Goal: Transaction & Acquisition: Subscribe to service/newsletter

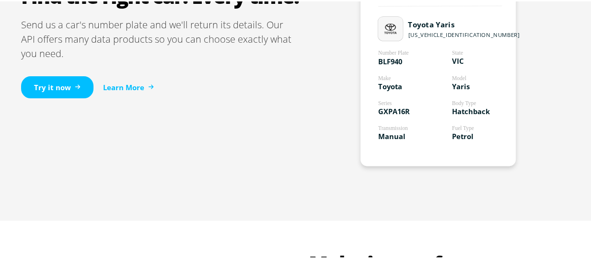
scroll to position [678, 0]
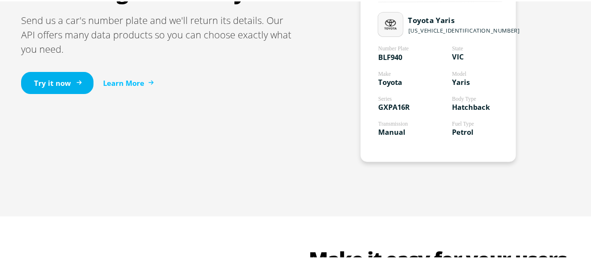
click at [65, 79] on link "Try it now" at bounding box center [57, 82] width 72 height 23
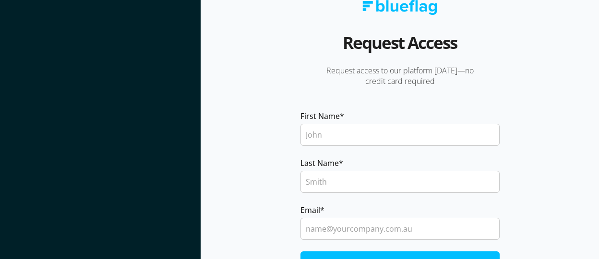
scroll to position [17, 0]
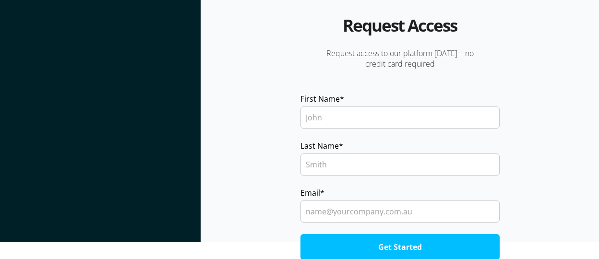
click at [395, 118] on input "First Name *" at bounding box center [399, 117] width 199 height 22
type input "Nika"
type input "Safonova"
click at [300, 234] on input "Get Started" at bounding box center [399, 247] width 199 height 26
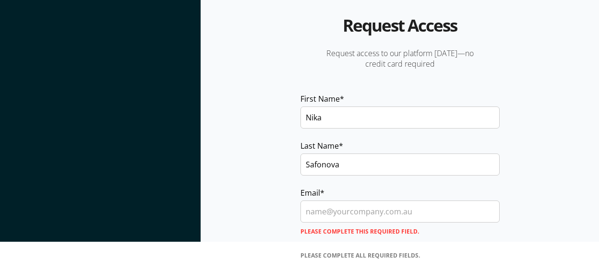
scroll to position [46, 0]
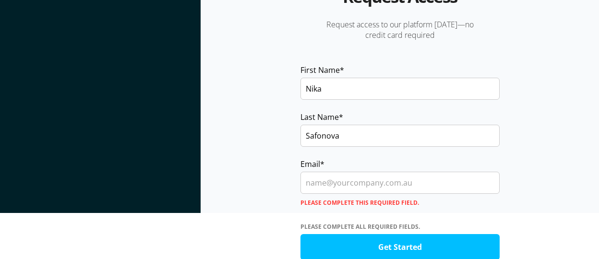
click at [368, 182] on input "Email *" at bounding box center [399, 183] width 199 height 22
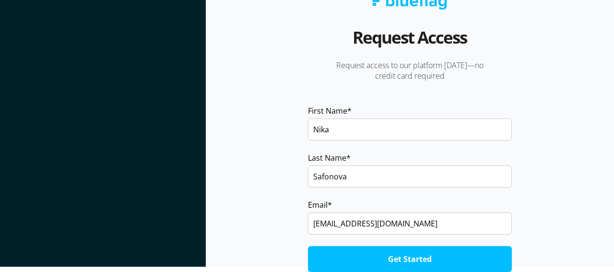
scroll to position [4, 0]
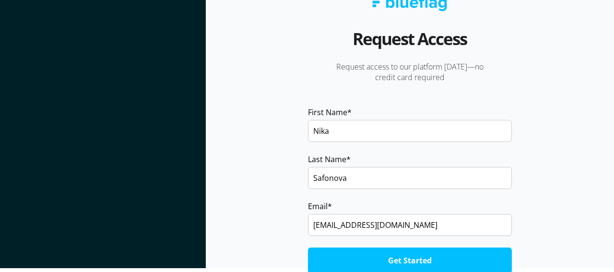
type input "[EMAIL_ADDRESS][DOMAIN_NAME]"
click at [374, 264] on input "Get Started" at bounding box center [410, 261] width 204 height 26
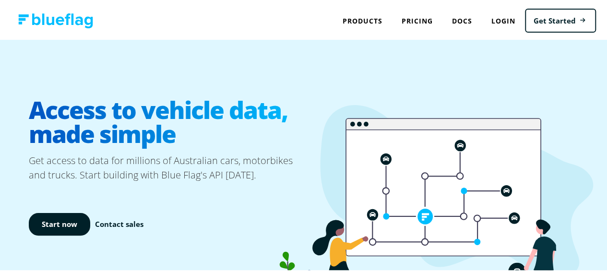
scroll to position [956, 0]
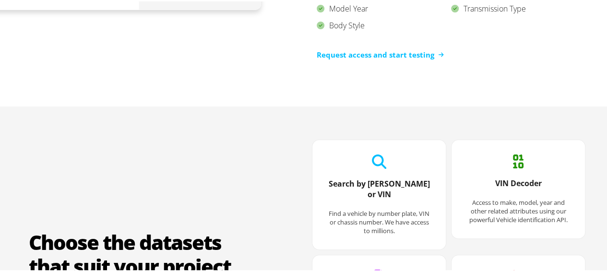
scroll to position [1128, 0]
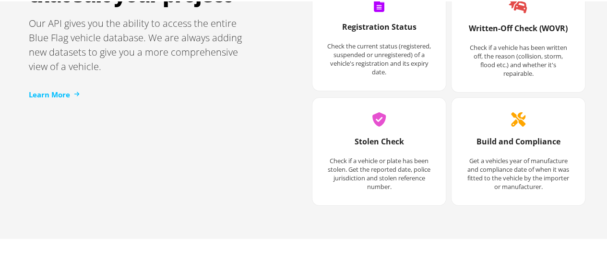
scroll to position [1399, 0]
click at [184, 186] on div "Choose the datasets that suit your project Our API gives you the ability to acc…" at bounding box center [307, 35] width 576 height 404
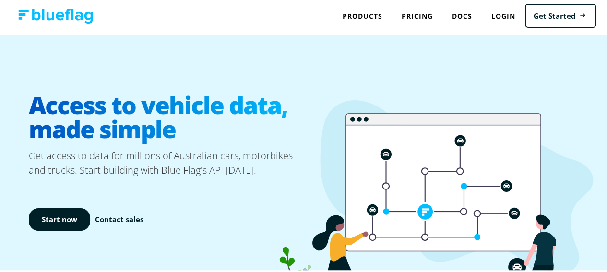
scroll to position [0, 0]
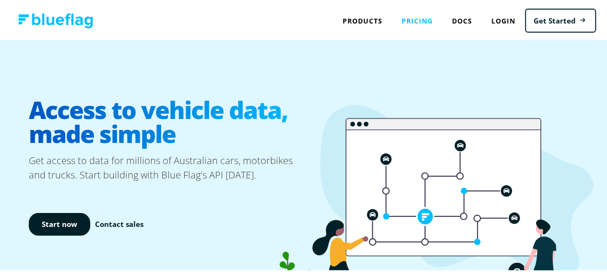
click at [409, 21] on link "Pricing" at bounding box center [417, 20] width 50 height 20
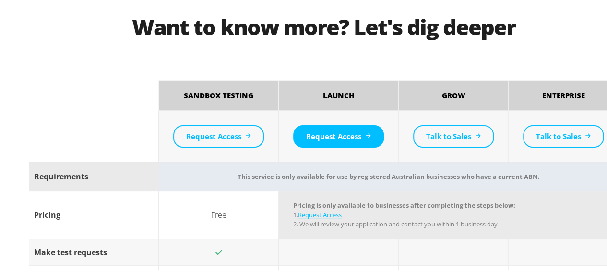
scroll to position [994, 0]
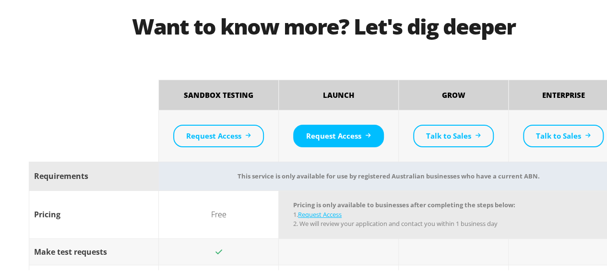
click at [476, 176] on td "This service is only available for use by registered Australian businesses who …" at bounding box center [389, 174] width 460 height 29
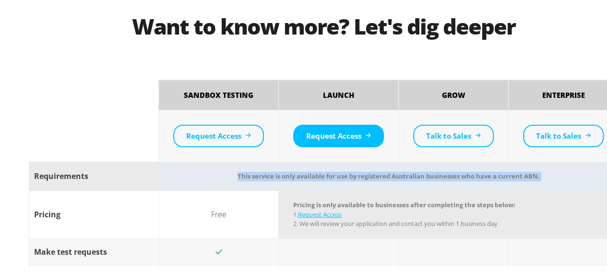
click at [476, 176] on td "This service is only available for use by registered Australian businesses who …" at bounding box center [389, 174] width 460 height 29
copy td "This service is only available for use by registered Australian businesses who …"
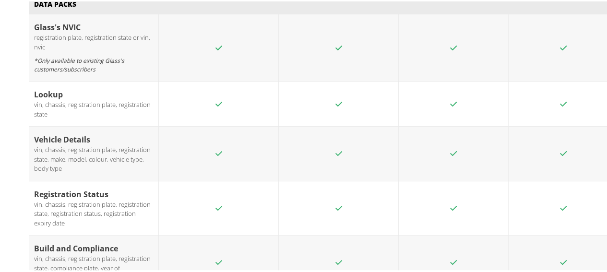
scroll to position [1739, 0]
click at [106, 144] on div "vin, chassis, registration plate, registration state, make, model, colour, vehi…" at bounding box center [93, 158] width 119 height 28
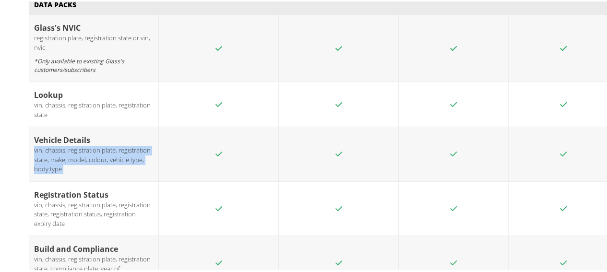
click at [106, 144] on div "vin, chassis, registration plate, registration state, make, model, colour, vehi…" at bounding box center [93, 158] width 119 height 28
copy tr "vin, chassis, registration plate, registration state, make, model, colour, vehi…"
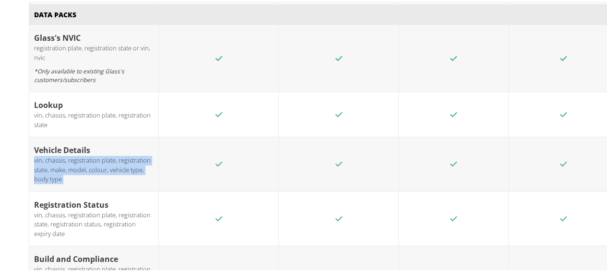
scroll to position [1728, 0]
